Goal: Information Seeking & Learning: Learn about a topic

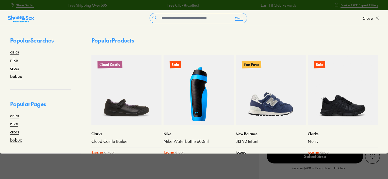
select select "*"
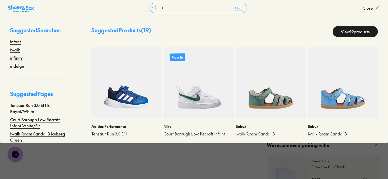
type input "********"
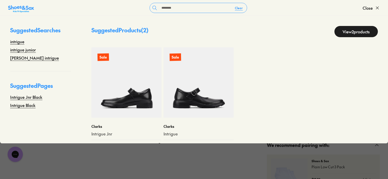
click at [127, 77] on img at bounding box center [126, 82] width 70 height 70
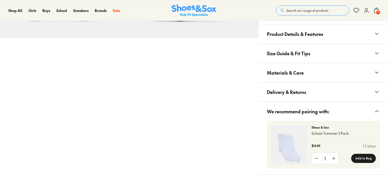
drag, startPoint x: 300, startPoint y: 54, endPoint x: 324, endPoint y: 66, distance: 26.3
click at [300, 55] on span "Size Guide & Fit Tips" at bounding box center [288, 53] width 43 height 15
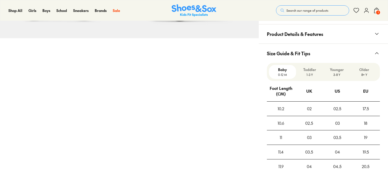
select select "*"
click at [320, 50] on button "Size Guide & Fit Tips" at bounding box center [323, 53] width 129 height 19
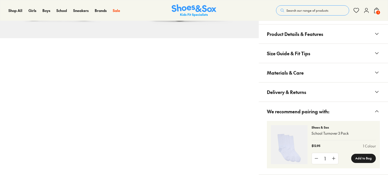
drag, startPoint x: 308, startPoint y: 64, endPoint x: 308, endPoint y: 72, distance: 8.2
click at [308, 64] on button "Materials & Care" at bounding box center [323, 72] width 129 height 19
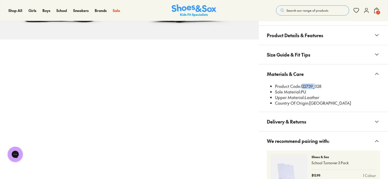
drag, startPoint x: 302, startPoint y: 85, endPoint x: 314, endPoint y: 86, distance: 12.7
click at [314, 86] on li "Product Code: 122739_028" at bounding box center [327, 86] width 105 height 6
copy li "122739"
